Goal: Task Accomplishment & Management: Use online tool/utility

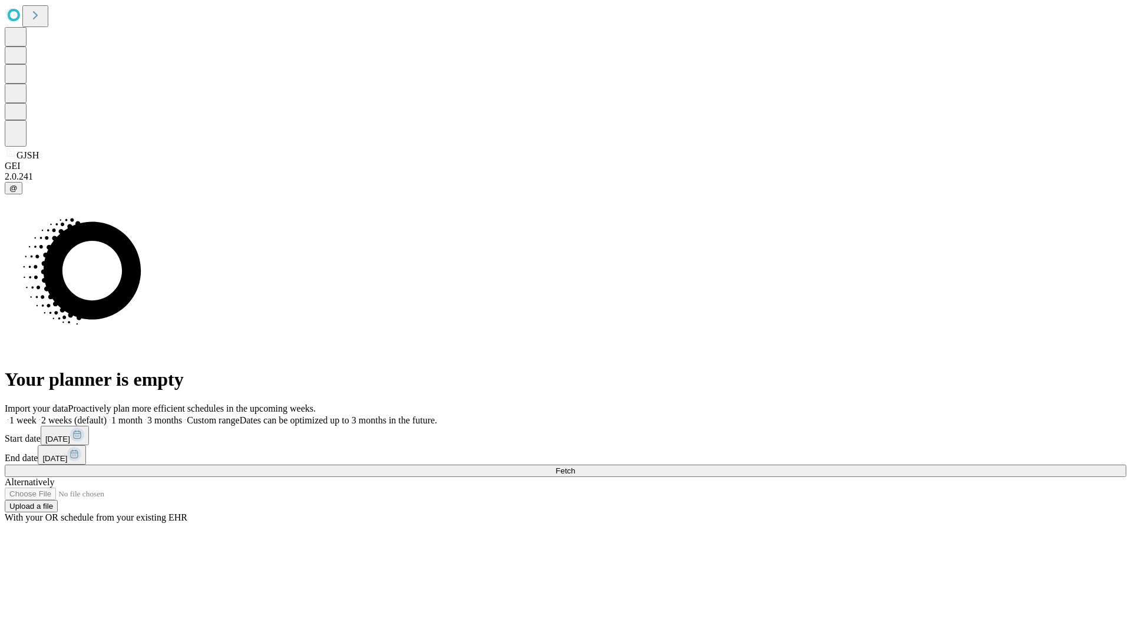
click at [37, 415] on label "1 week" at bounding box center [21, 420] width 32 height 10
click at [575, 467] on span "Fetch" at bounding box center [565, 471] width 19 height 9
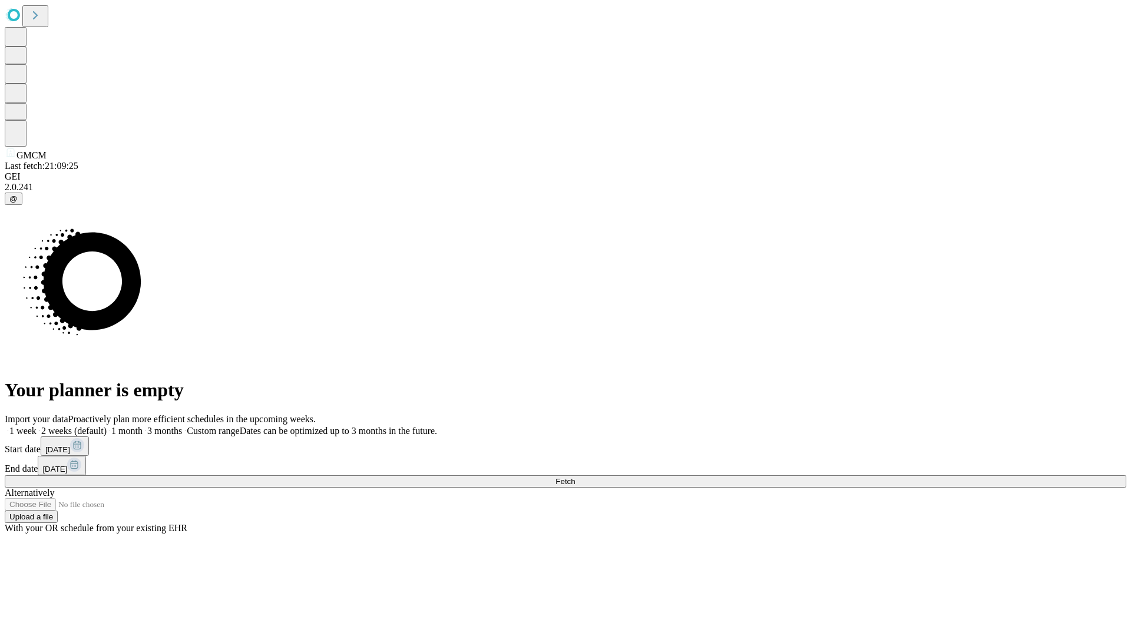
click at [575, 477] on span "Fetch" at bounding box center [565, 481] width 19 height 9
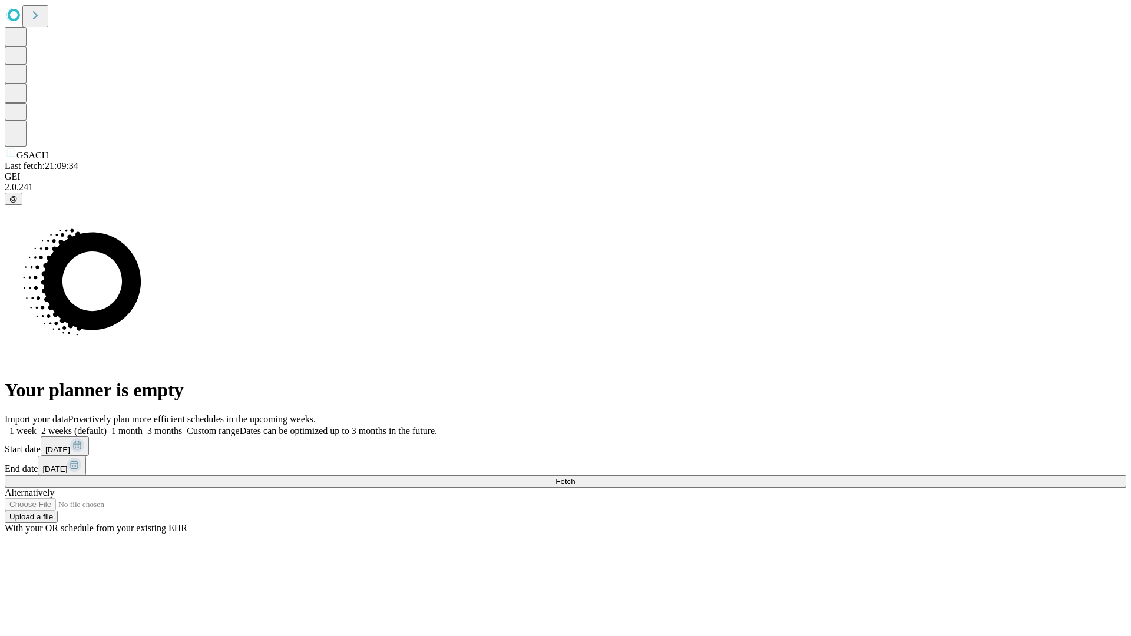
click at [37, 426] on label "1 week" at bounding box center [21, 431] width 32 height 10
click at [575, 477] on span "Fetch" at bounding box center [565, 481] width 19 height 9
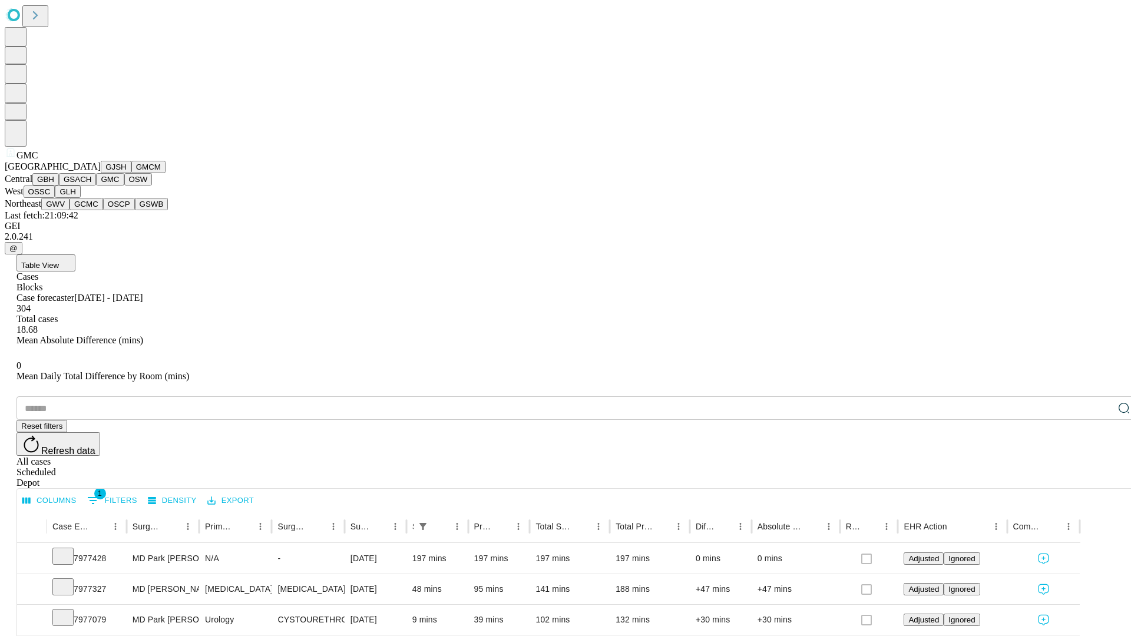
click at [124, 186] on button "OSW" at bounding box center [138, 179] width 28 height 12
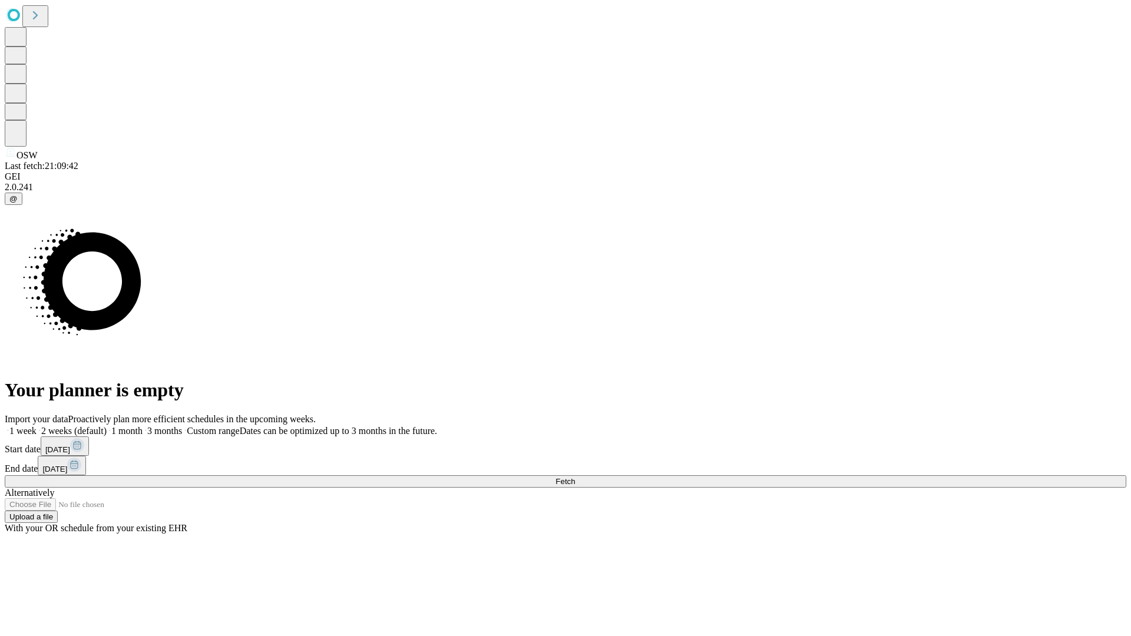
click at [37, 426] on label "1 week" at bounding box center [21, 431] width 32 height 10
click at [575, 477] on span "Fetch" at bounding box center [565, 481] width 19 height 9
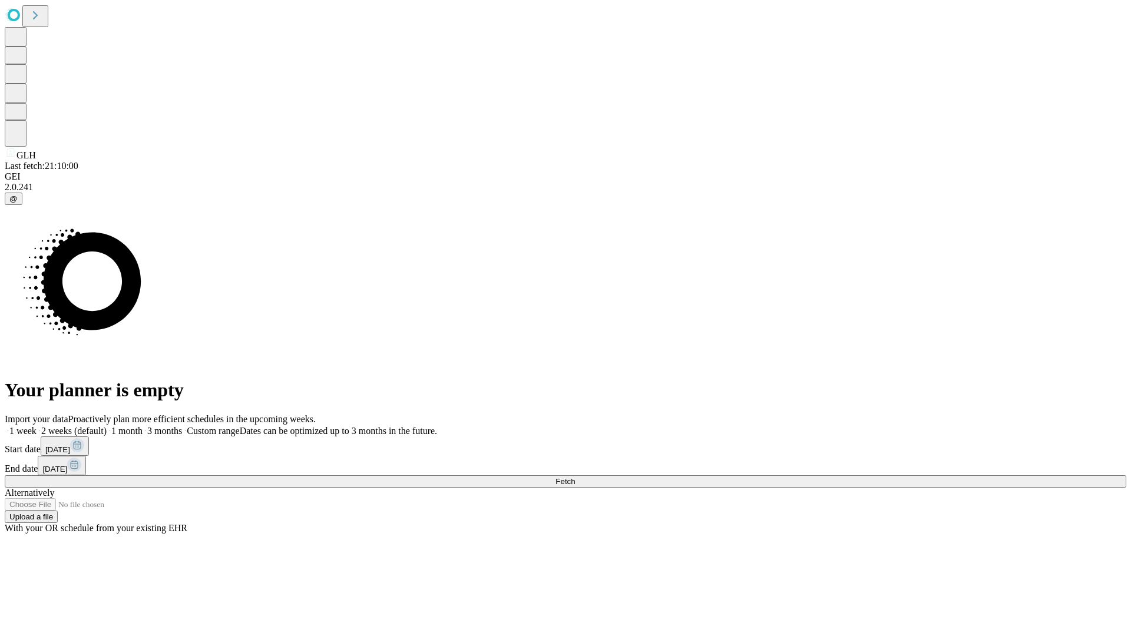
click at [575, 477] on span "Fetch" at bounding box center [565, 481] width 19 height 9
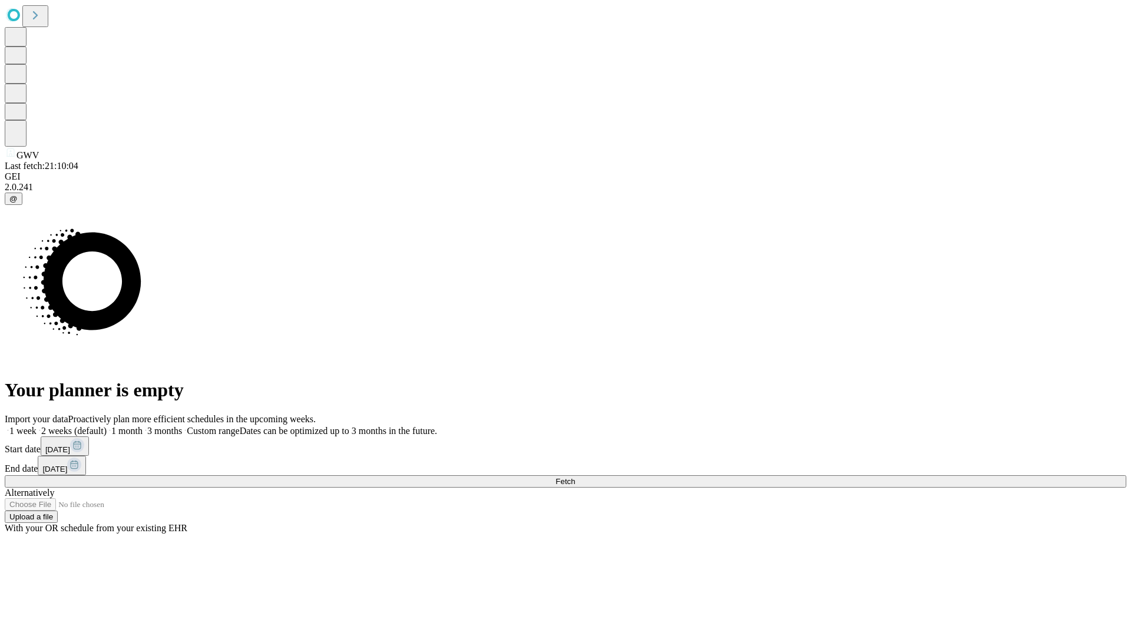
click at [37, 426] on label "1 week" at bounding box center [21, 431] width 32 height 10
click at [575, 477] on span "Fetch" at bounding box center [565, 481] width 19 height 9
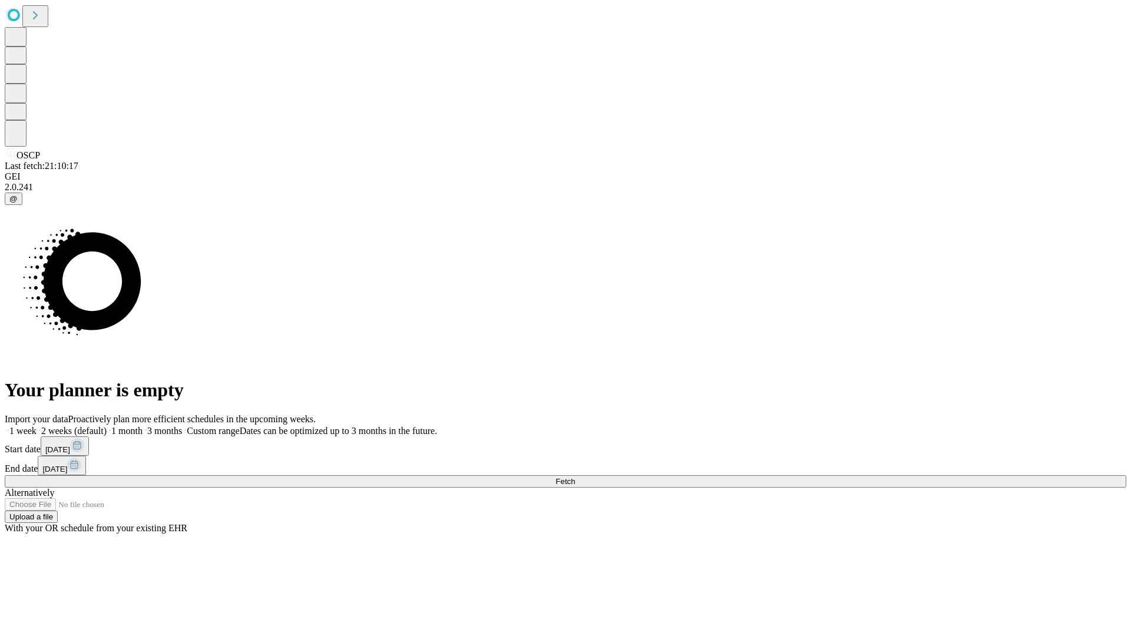
click at [37, 426] on label "1 week" at bounding box center [21, 431] width 32 height 10
click at [575, 477] on span "Fetch" at bounding box center [565, 481] width 19 height 9
